Goal: Task Accomplishment & Management: Complete application form

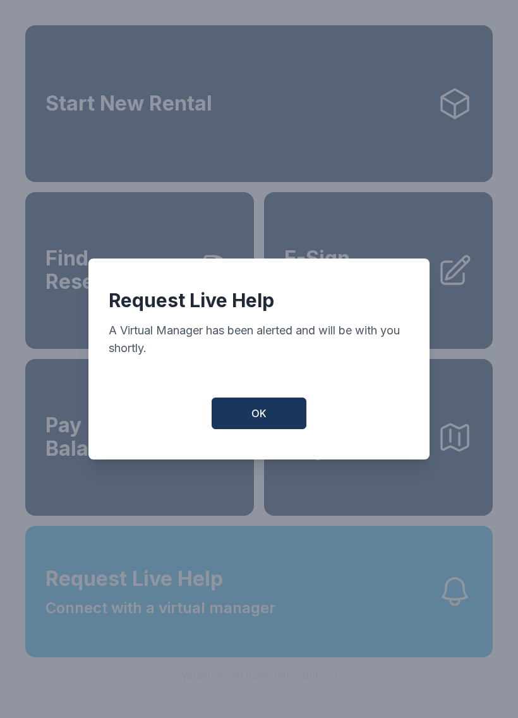
click at [279, 423] on button "OK" at bounding box center [259, 413] width 95 height 32
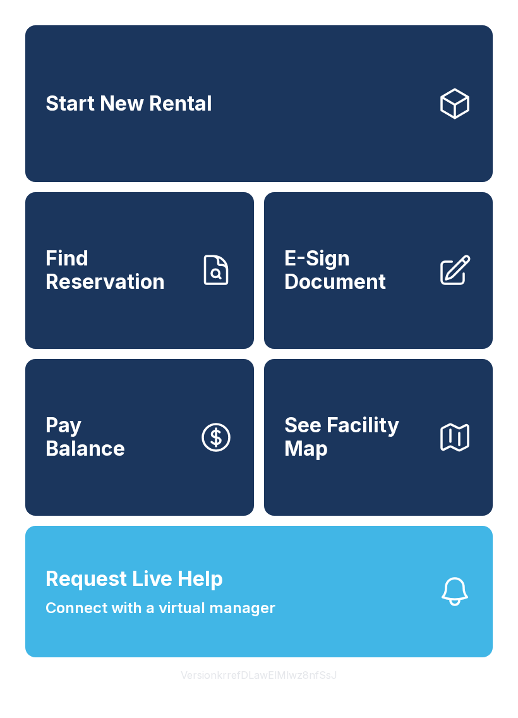
click at [215, 619] on span "Connect with a virtual manager" at bounding box center [160, 607] width 230 height 23
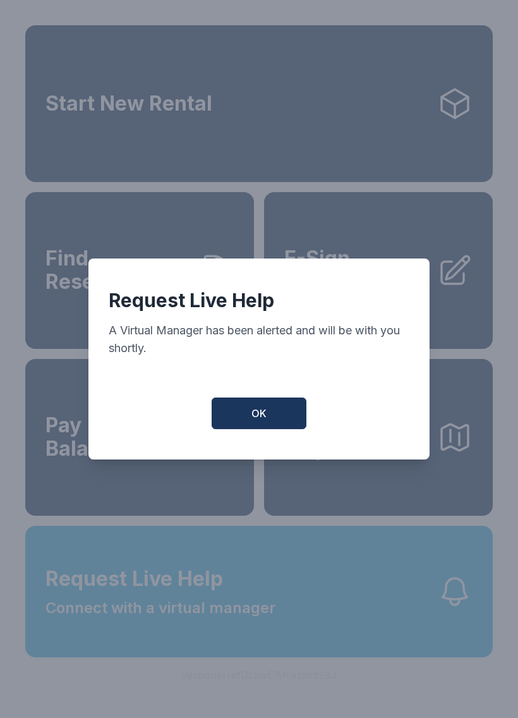
click at [277, 429] on button "OK" at bounding box center [259, 413] width 95 height 32
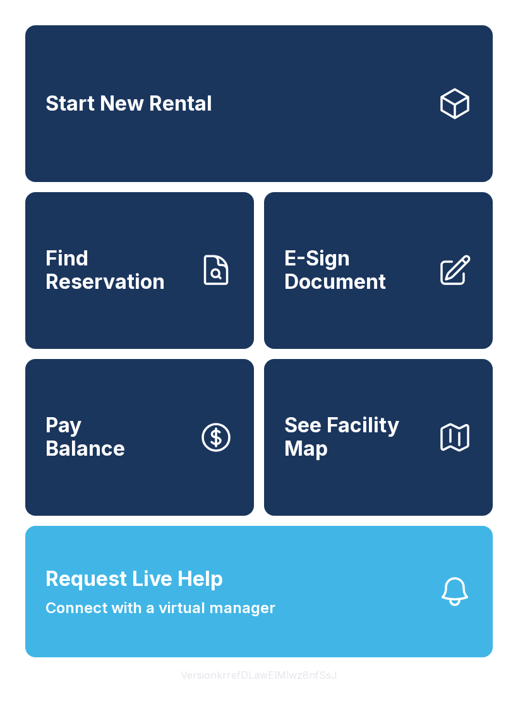
click at [365, 282] on span "E-Sign Document" at bounding box center [355, 270] width 143 height 46
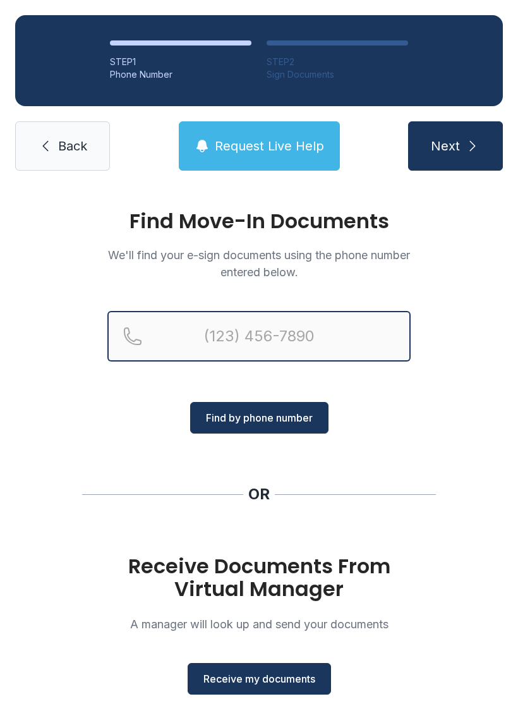
click at [204, 349] on input "Reservation phone number" at bounding box center [258, 336] width 303 height 51
type input "[PHONE_NUMBER]"
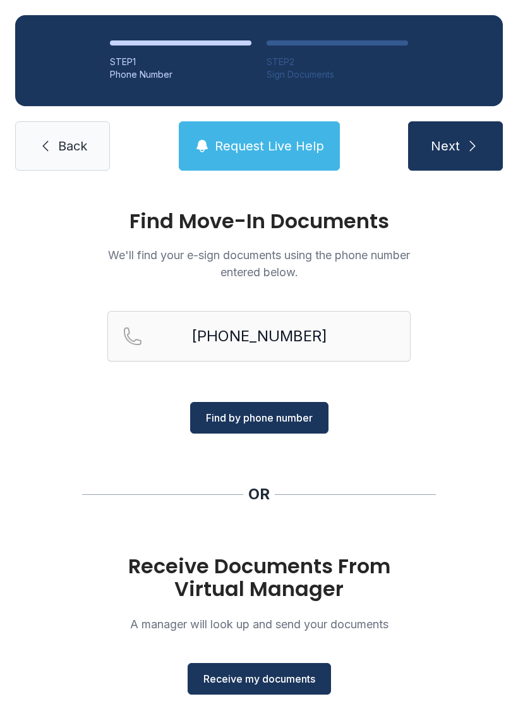
click at [289, 419] on span "Find by phone number" at bounding box center [259, 417] width 107 height 15
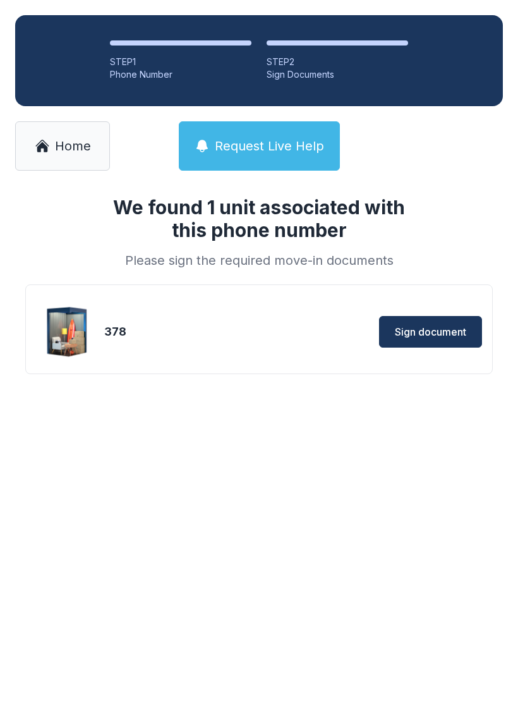
click at [447, 328] on span "Sign document" at bounding box center [430, 331] width 71 height 15
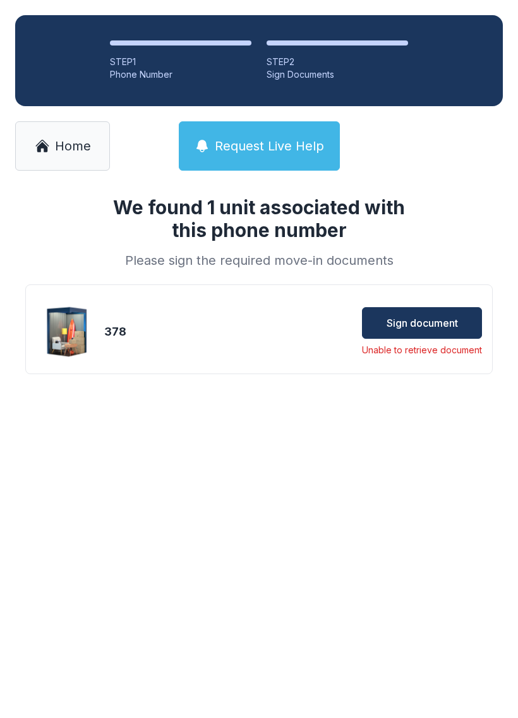
click at [422, 333] on button "Sign document" at bounding box center [422, 323] width 120 height 32
click at [443, 317] on span "Sign document" at bounding box center [422, 322] width 71 height 15
click at [75, 148] on span "Home" at bounding box center [73, 146] width 36 height 18
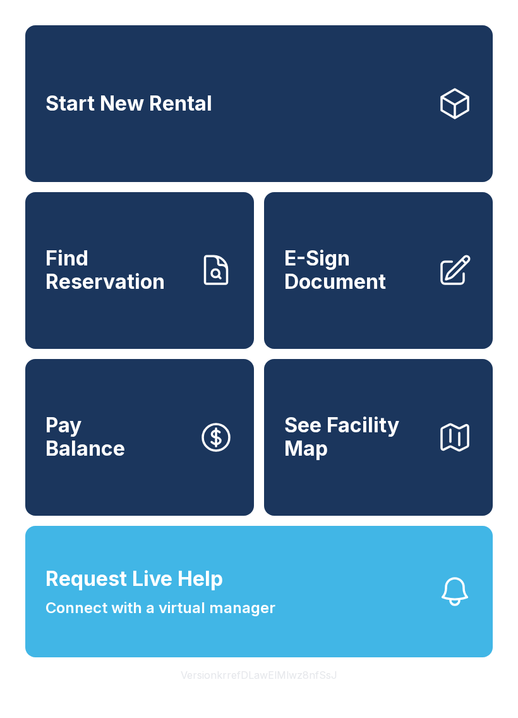
click at [408, 293] on span "E-Sign Document" at bounding box center [355, 270] width 143 height 46
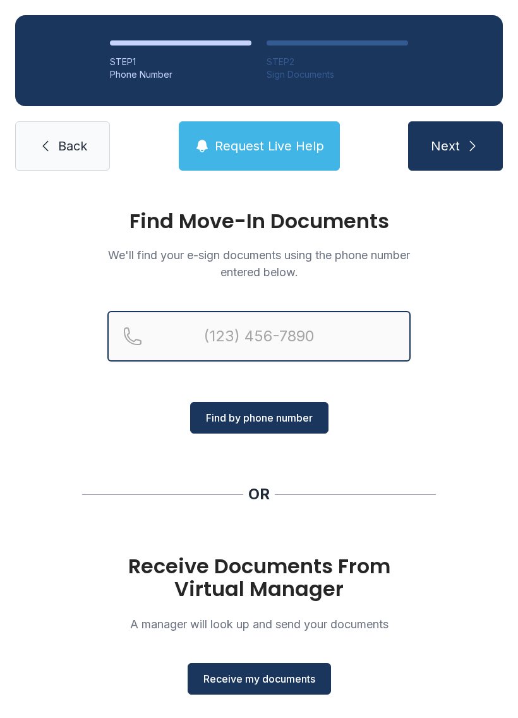
click at [239, 327] on input "Reservation phone number" at bounding box center [258, 336] width 303 height 51
type input "[PHONE_NUMBER]"
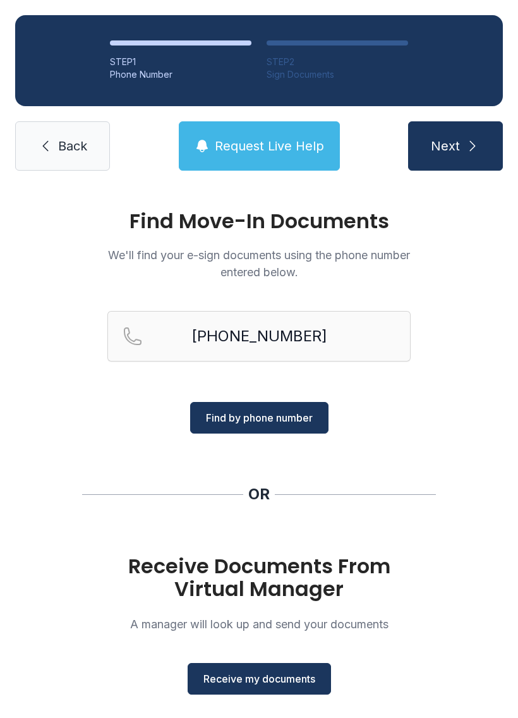
click at [284, 425] on span "Find by phone number" at bounding box center [259, 417] width 107 height 15
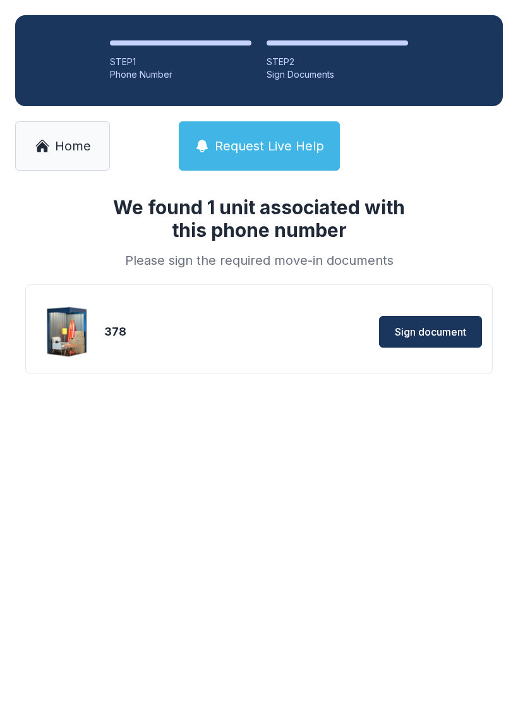
click at [452, 336] on span "Sign document" at bounding box center [430, 331] width 71 height 15
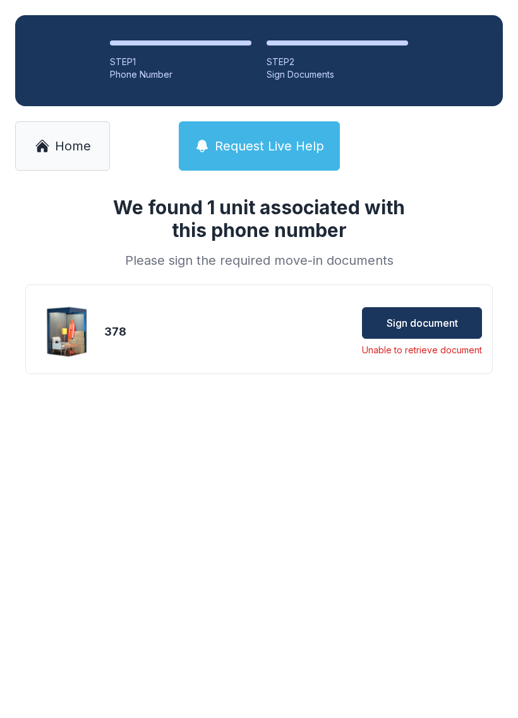
click at [88, 159] on link "Home" at bounding box center [62, 145] width 95 height 49
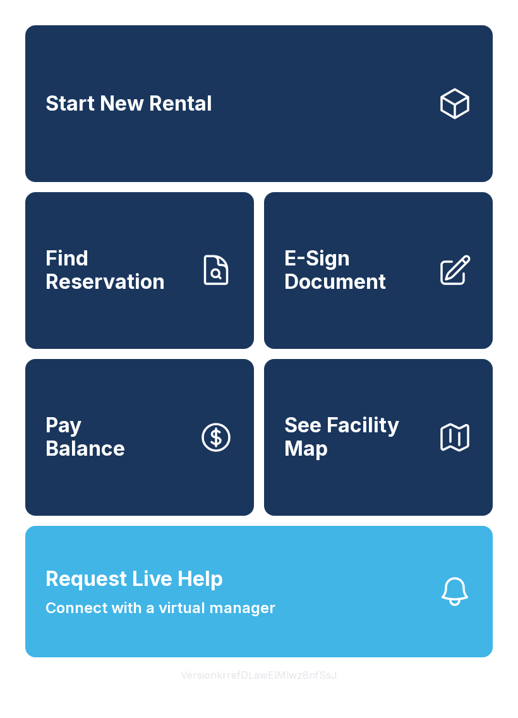
click at [389, 315] on link "E-Sign Document" at bounding box center [378, 270] width 229 height 157
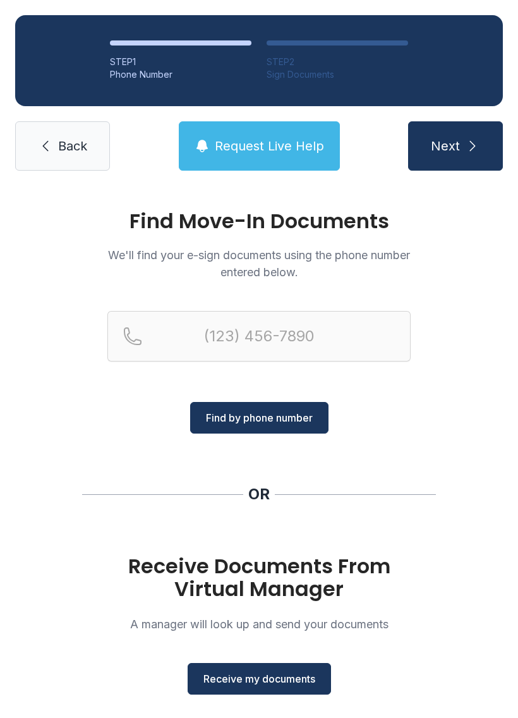
click at [275, 692] on button "Receive my documents" at bounding box center [259, 679] width 143 height 32
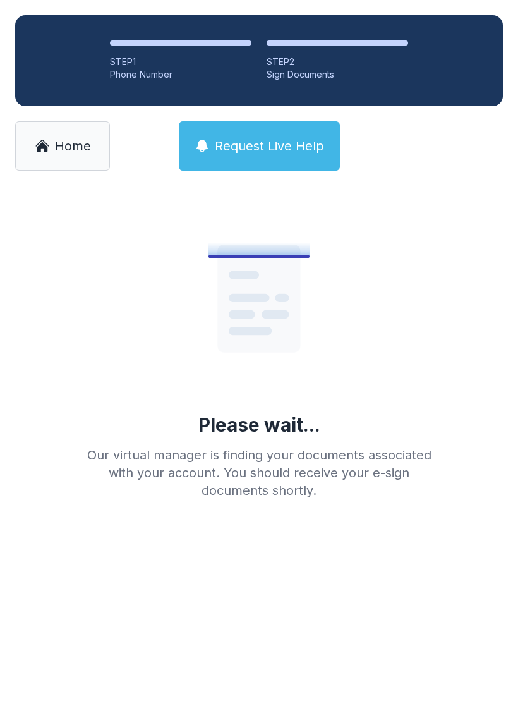
click at [63, 167] on link "Home" at bounding box center [62, 145] width 95 height 49
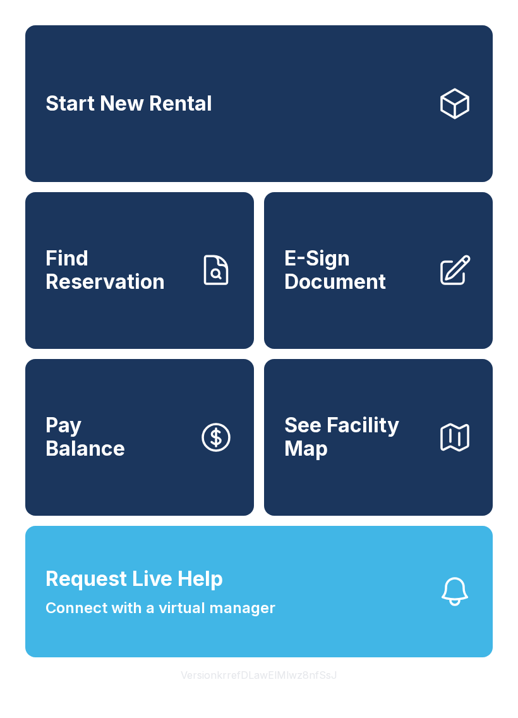
click at [413, 268] on span "E-Sign Document" at bounding box center [355, 270] width 143 height 46
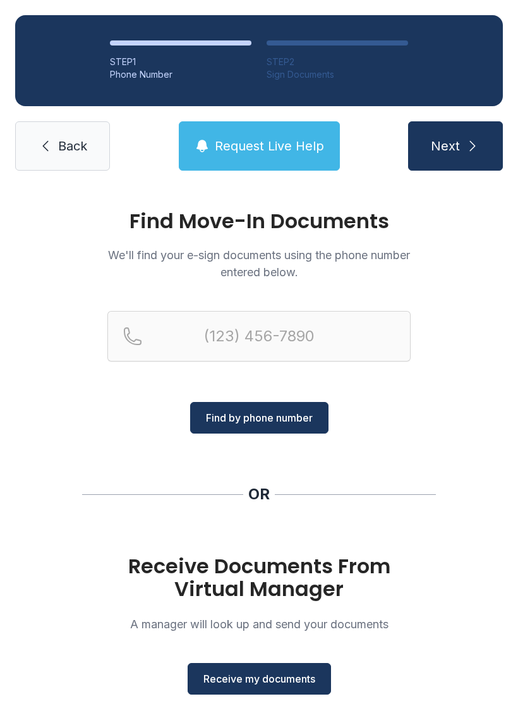
click at [266, 684] on span "Receive my documents" at bounding box center [259, 678] width 112 height 15
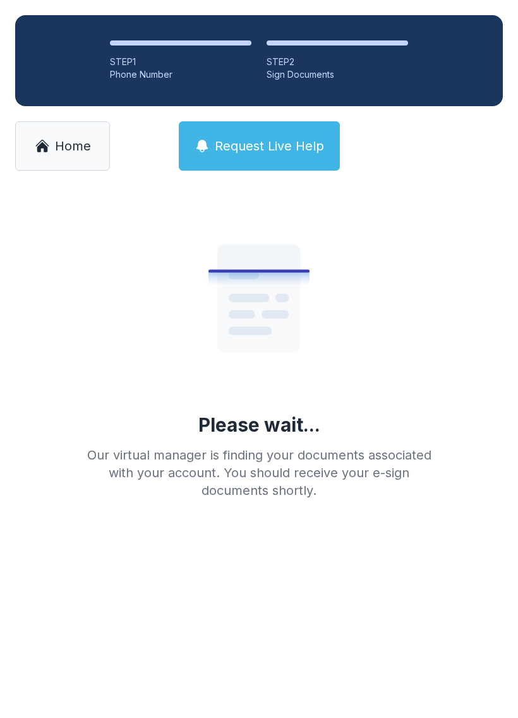
click at [71, 165] on link "Home" at bounding box center [62, 145] width 95 height 49
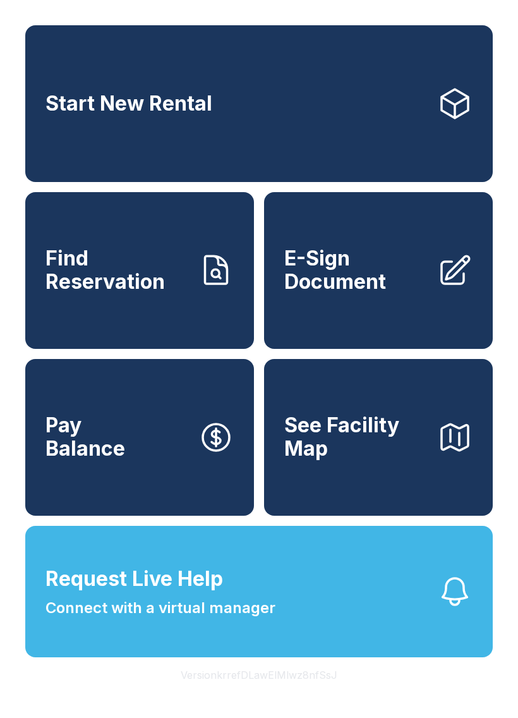
click at [411, 293] on span "E-Sign Document" at bounding box center [355, 270] width 143 height 46
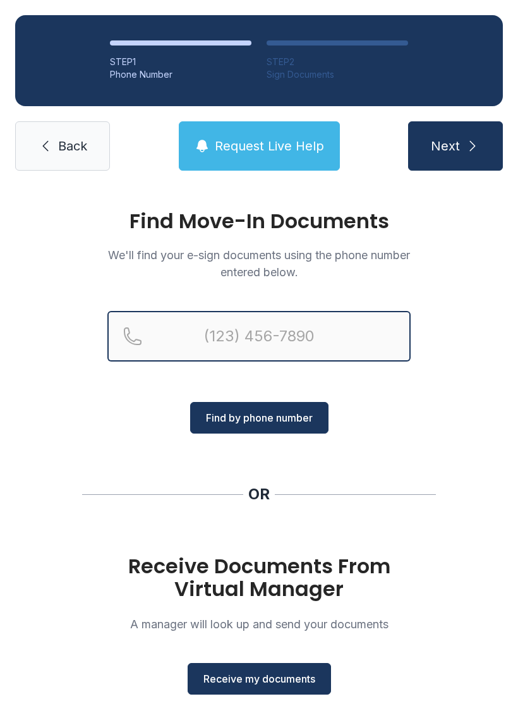
click at [282, 326] on input "Reservation phone number" at bounding box center [258, 336] width 303 height 51
type input "[PHONE_NUMBER]"
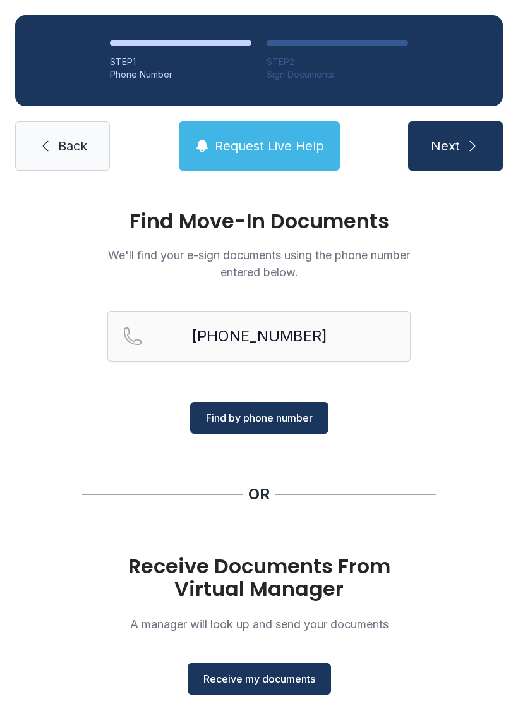
click at [274, 407] on button "Find by phone number" at bounding box center [259, 418] width 138 height 32
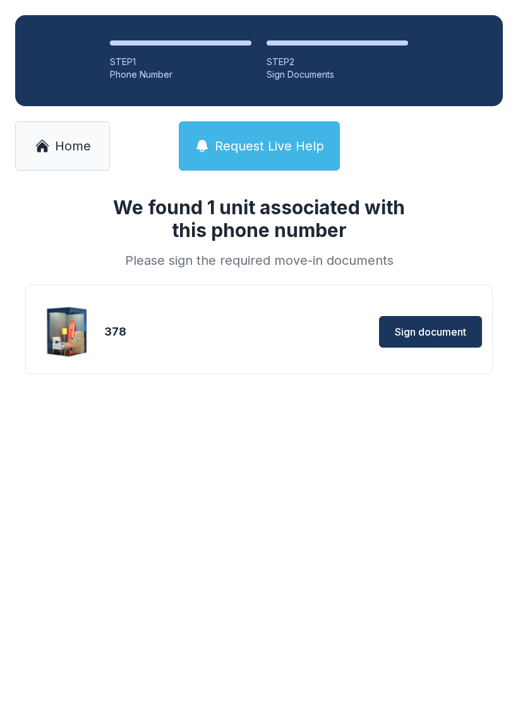
click at [439, 329] on span "Sign document" at bounding box center [430, 331] width 71 height 15
click at [66, 148] on span "Home" at bounding box center [73, 146] width 36 height 18
